Goal: Communication & Community: Answer question/provide support

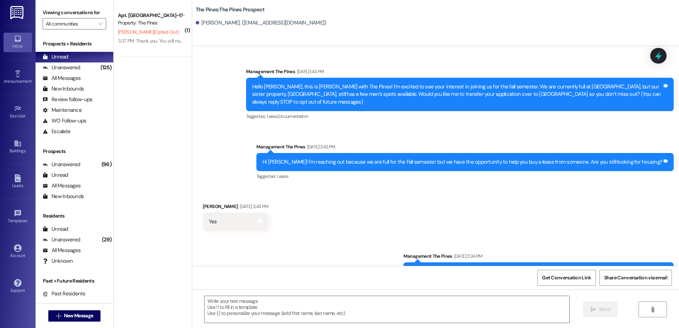
scroll to position [597, 0]
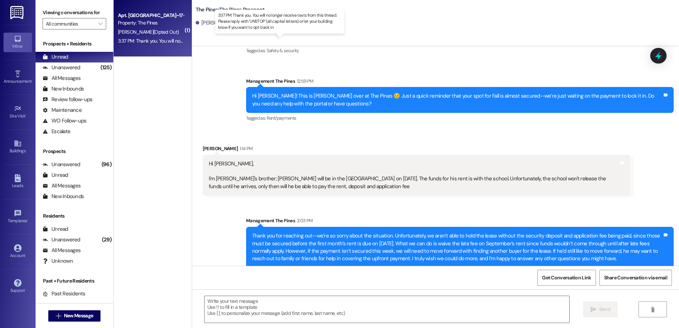
click at [134, 40] on div "3:37 PM: Thank you. You will no longer receive texts from this thread. Please r…" at bounding box center [286, 41] width 336 height 6
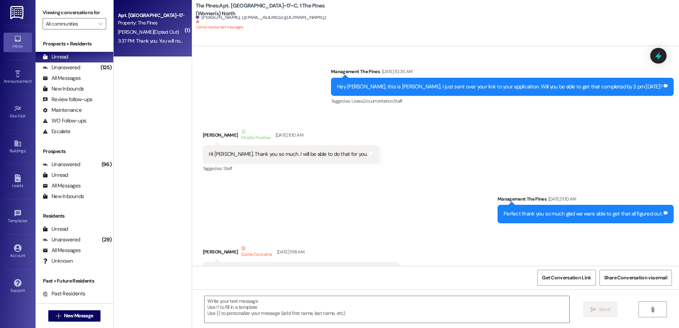
scroll to position [71971, 0]
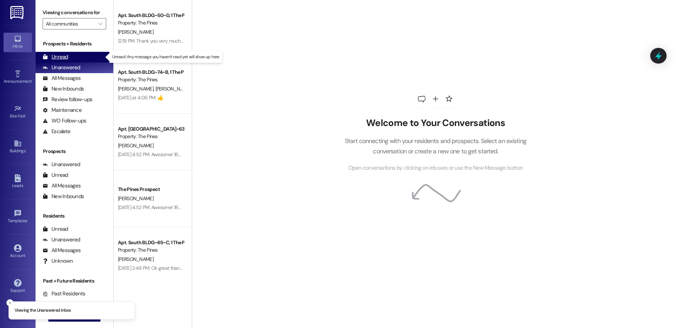
click at [65, 56] on div "Unread" at bounding box center [56, 56] width 26 height 7
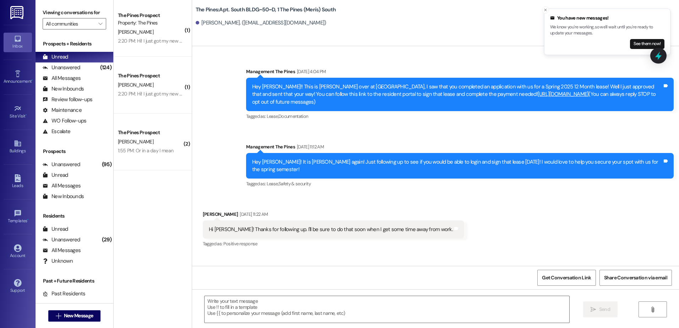
scroll to position [3175, 0]
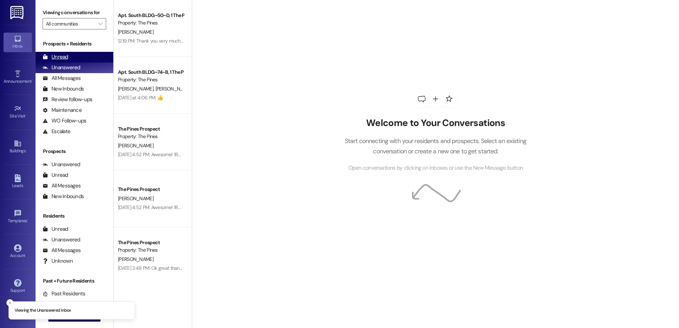
click at [60, 52] on div "Unread (0)" at bounding box center [75, 57] width 78 height 11
